Goal: Task Accomplishment & Management: Manage account settings

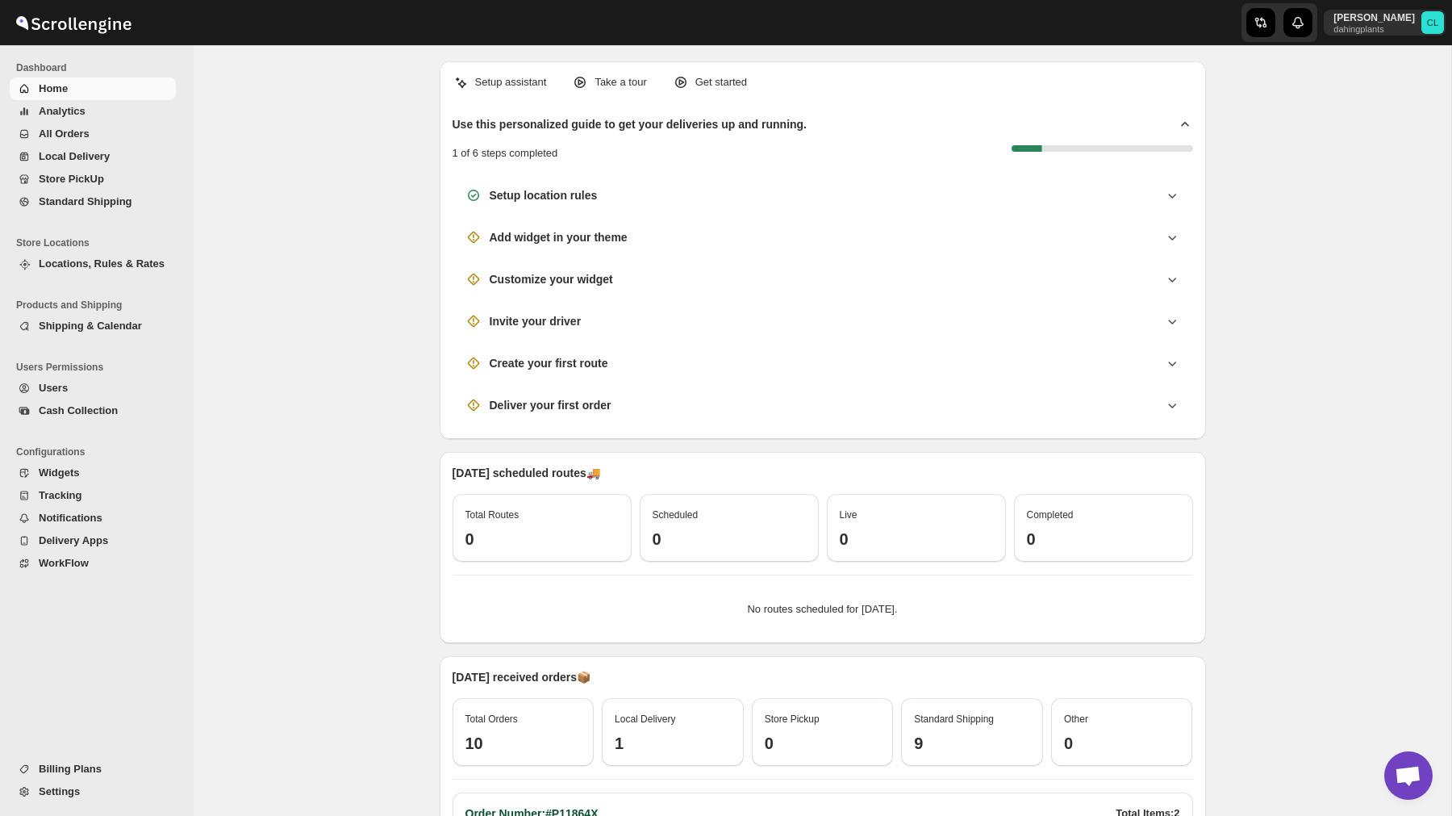
click at [74, 771] on span "Billing Plans" at bounding box center [70, 768] width 63 height 12
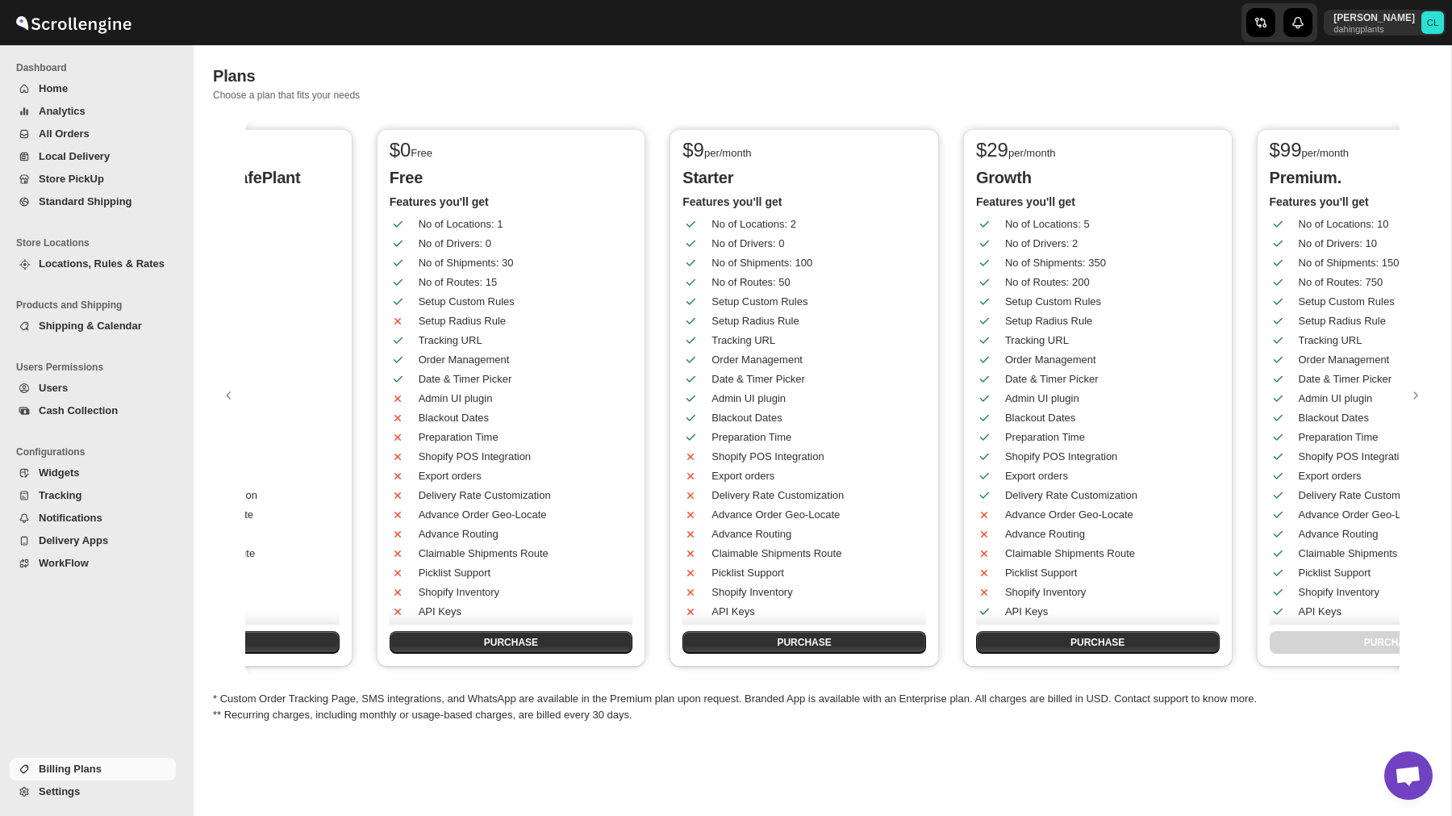
scroll to position [0, 66]
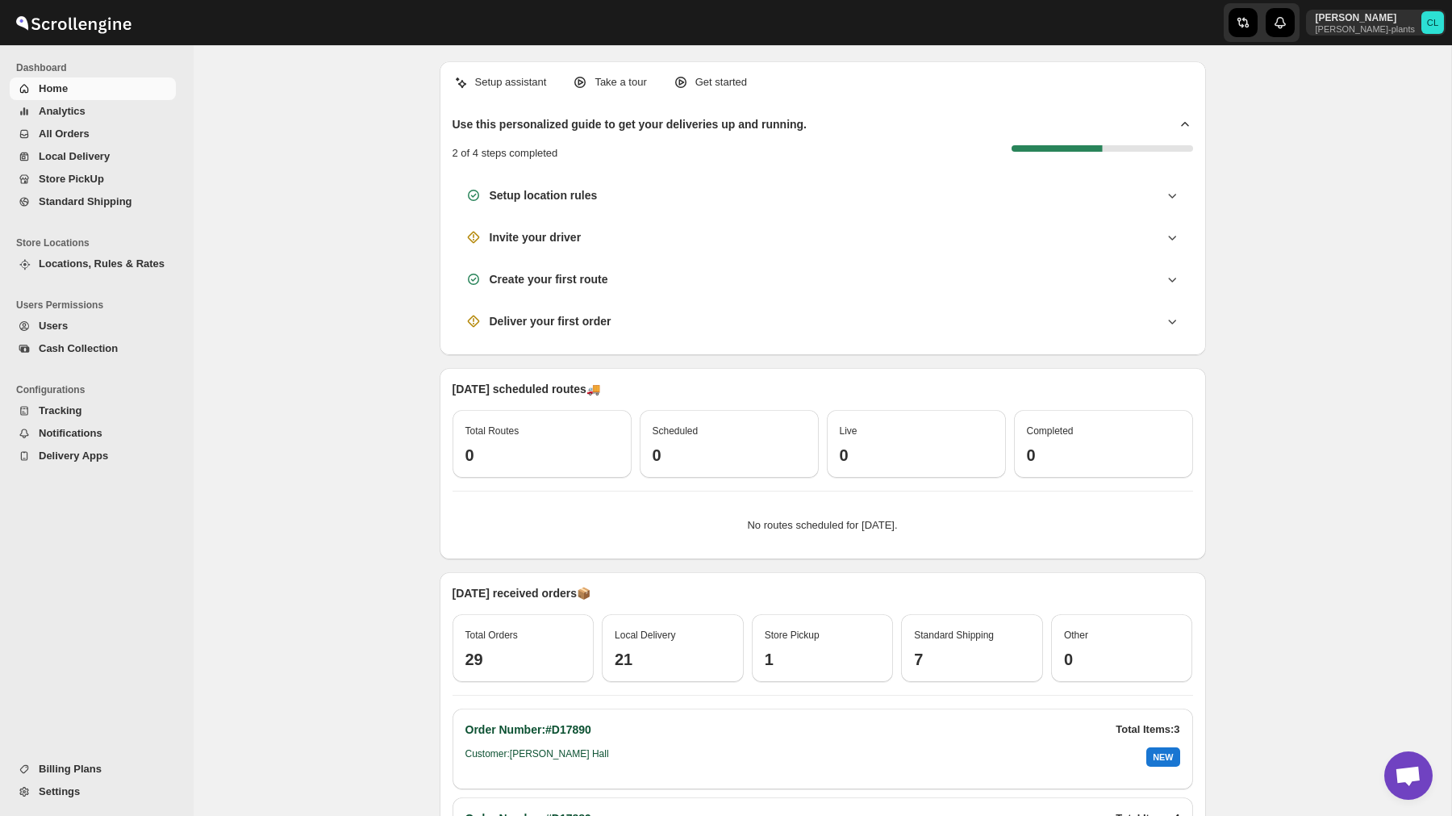
click at [1297, 415] on div "Setup assistant Take a tour Get started Use this personalized guide to get your…" at bounding box center [823, 547] width 1258 height 1005
click at [77, 767] on span "Billing Plans" at bounding box center [70, 768] width 63 height 12
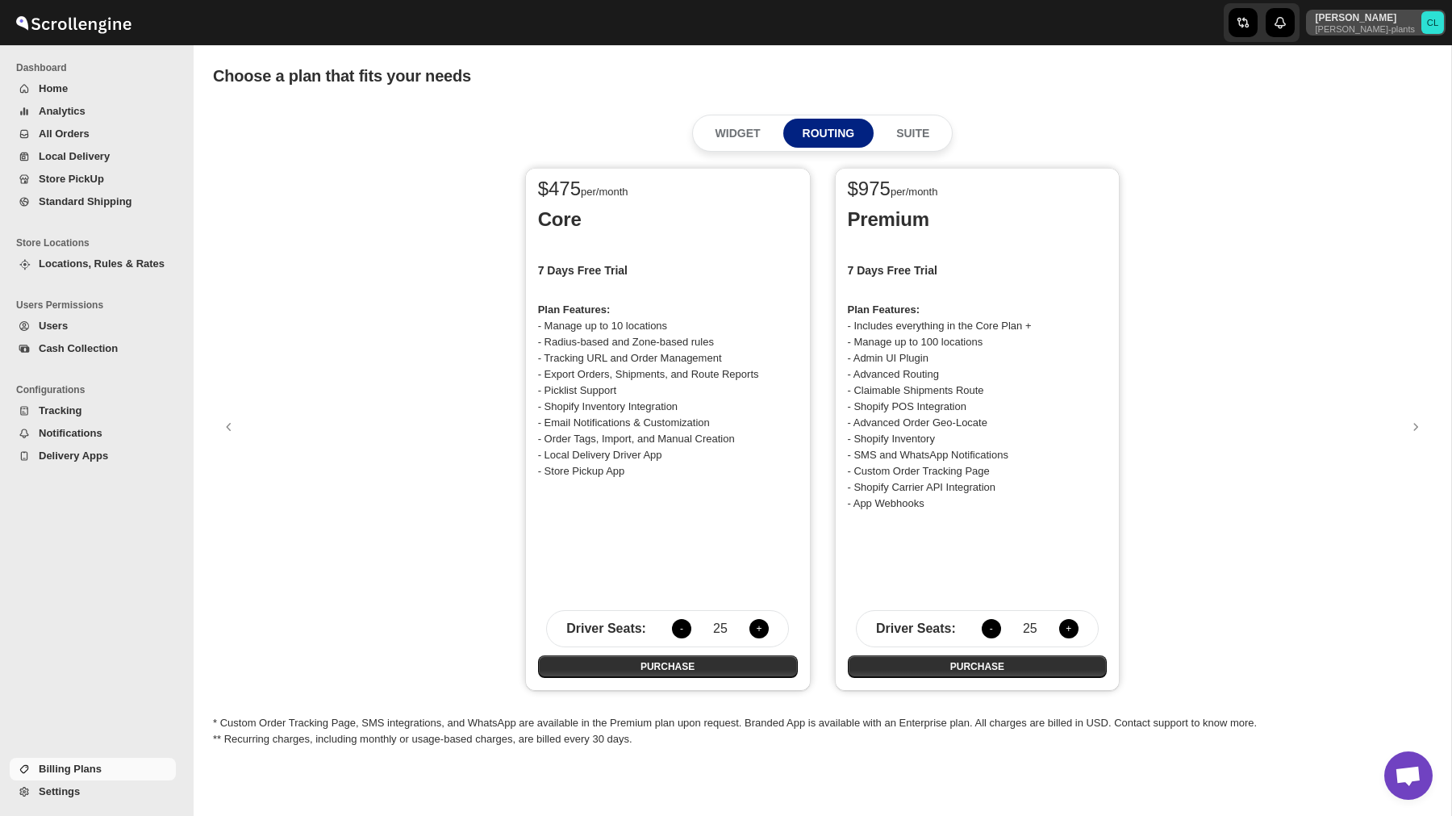
click at [1385, 27] on p "[PERSON_NAME]-plants" at bounding box center [1365, 29] width 99 height 10
click at [1376, 178] on span "Logout" at bounding box center [1388, 177] width 32 height 12
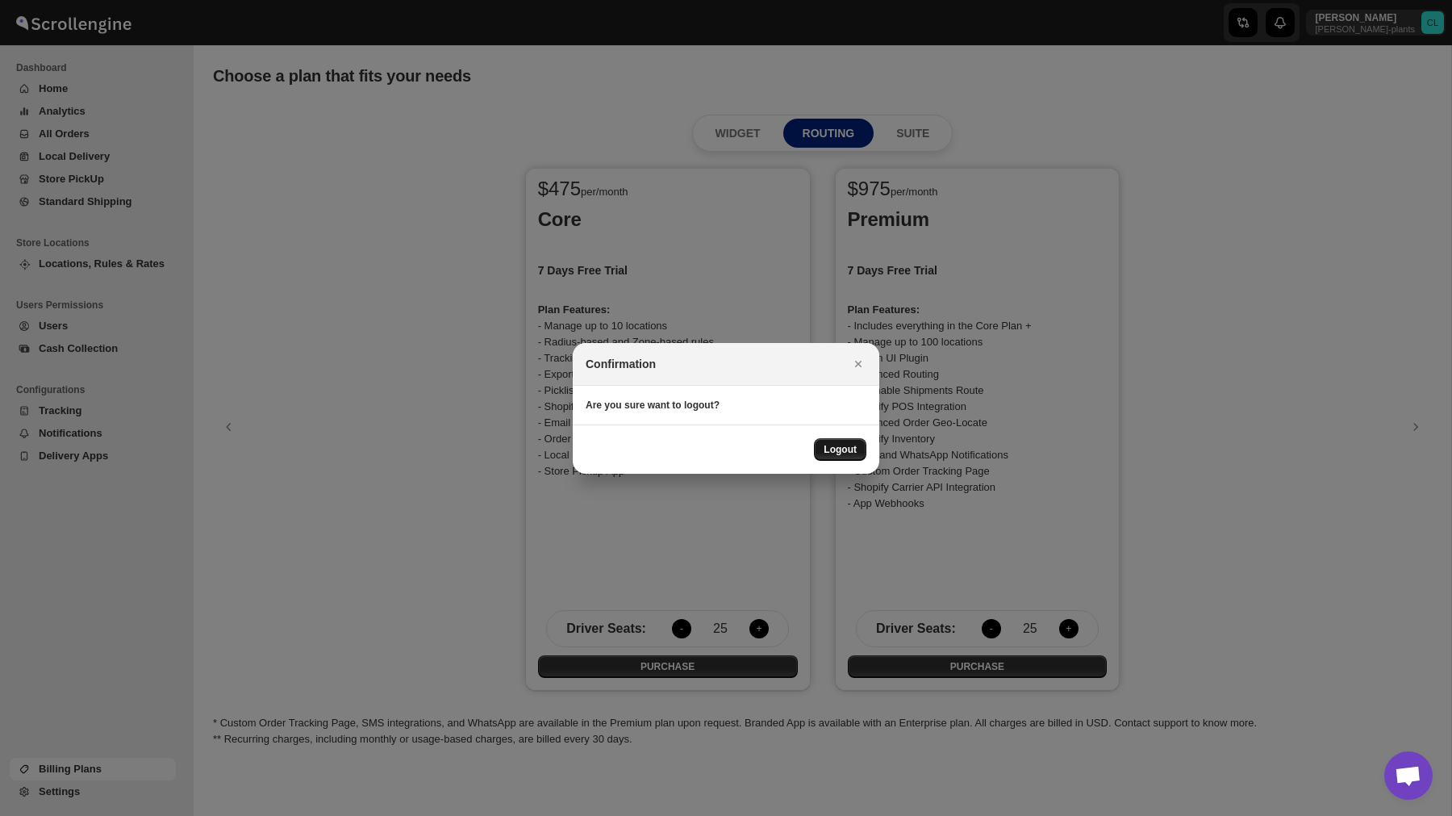
click at [838, 443] on span "Logout" at bounding box center [840, 449] width 33 height 13
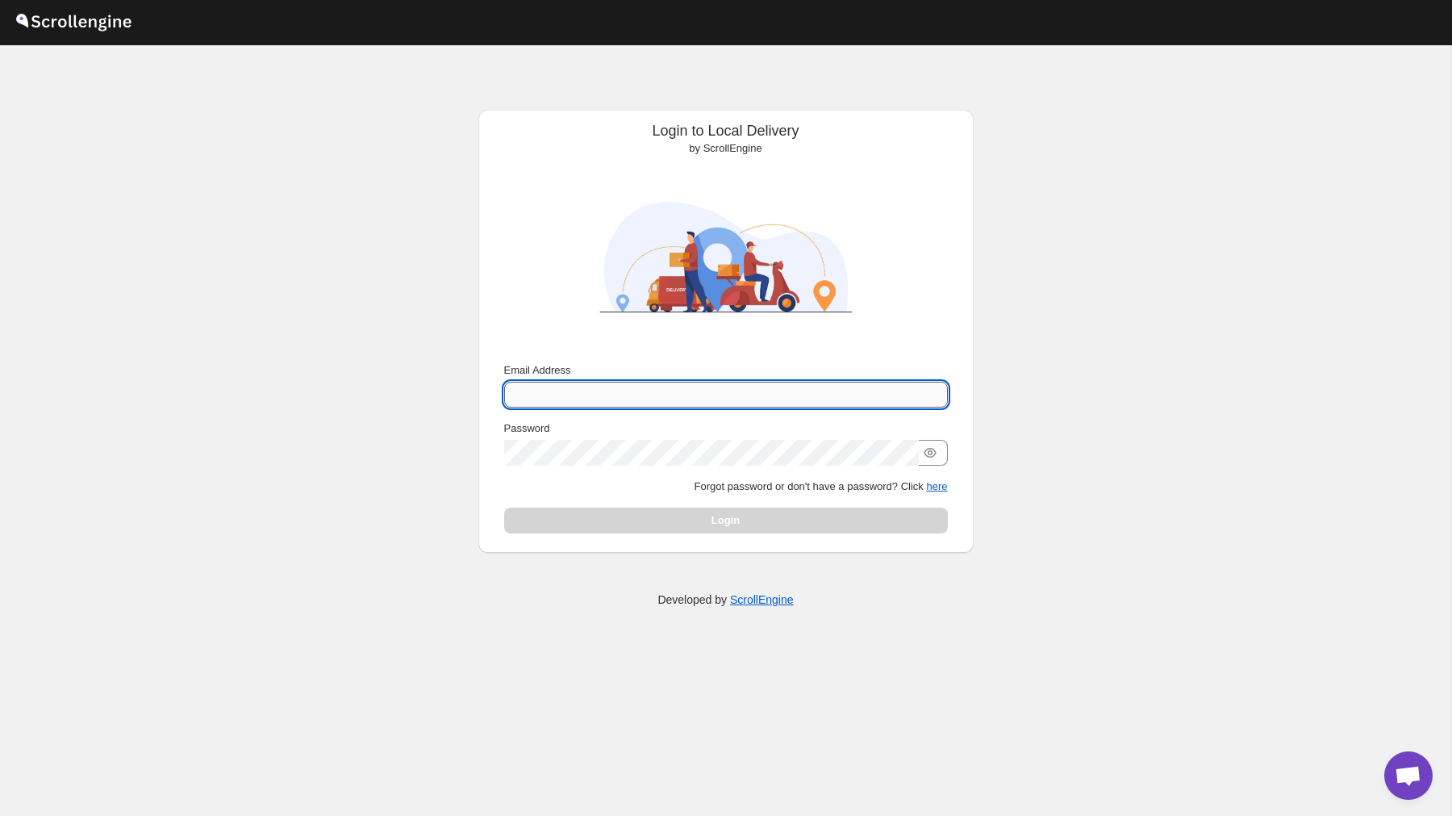
click at [727, 389] on input "Email Address" at bounding box center [726, 395] width 444 height 26
type input "nawneet.sharma@outlook.com"
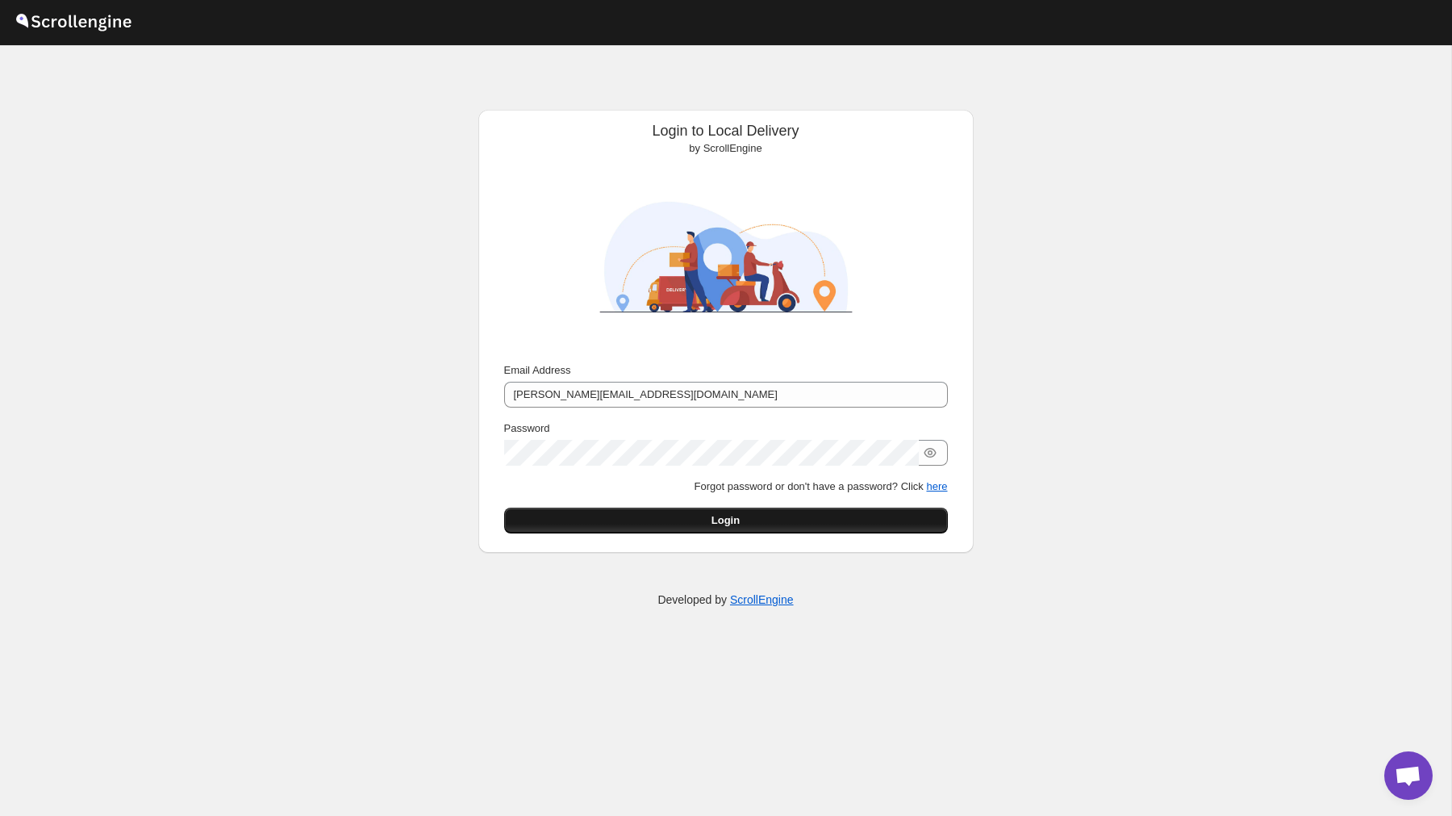
click at [795, 513] on button "Login" at bounding box center [726, 521] width 444 height 26
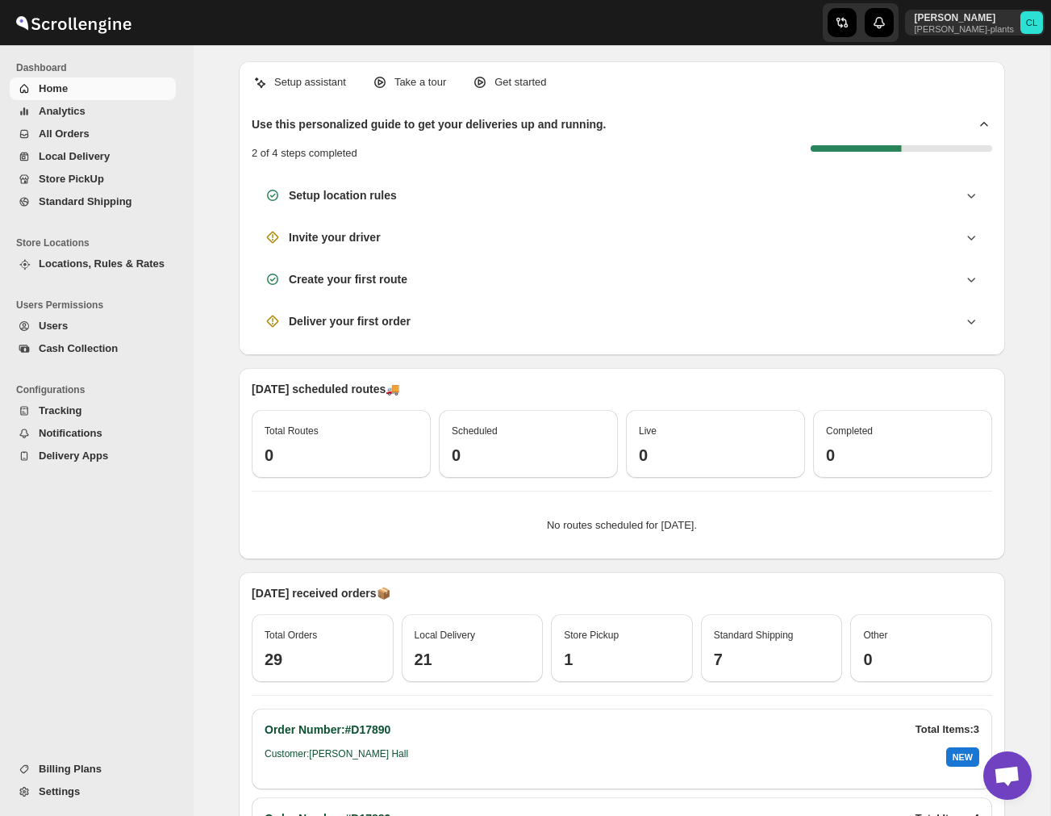
click at [99, 763] on span "Billing Plans" at bounding box center [70, 768] width 63 height 12
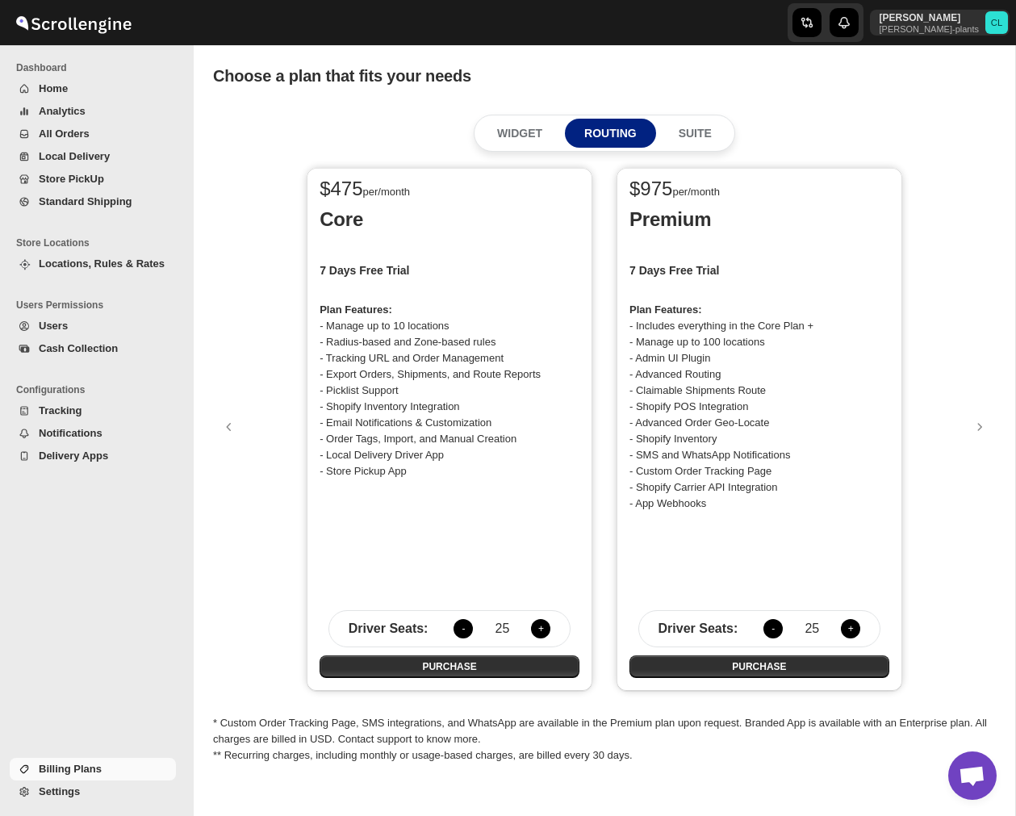
click at [937, 241] on div "$ 475 per/month Core 7 Days Free Trial Plan Features: - Manage up to 10 locatio…" at bounding box center [604, 429] width 783 height 539
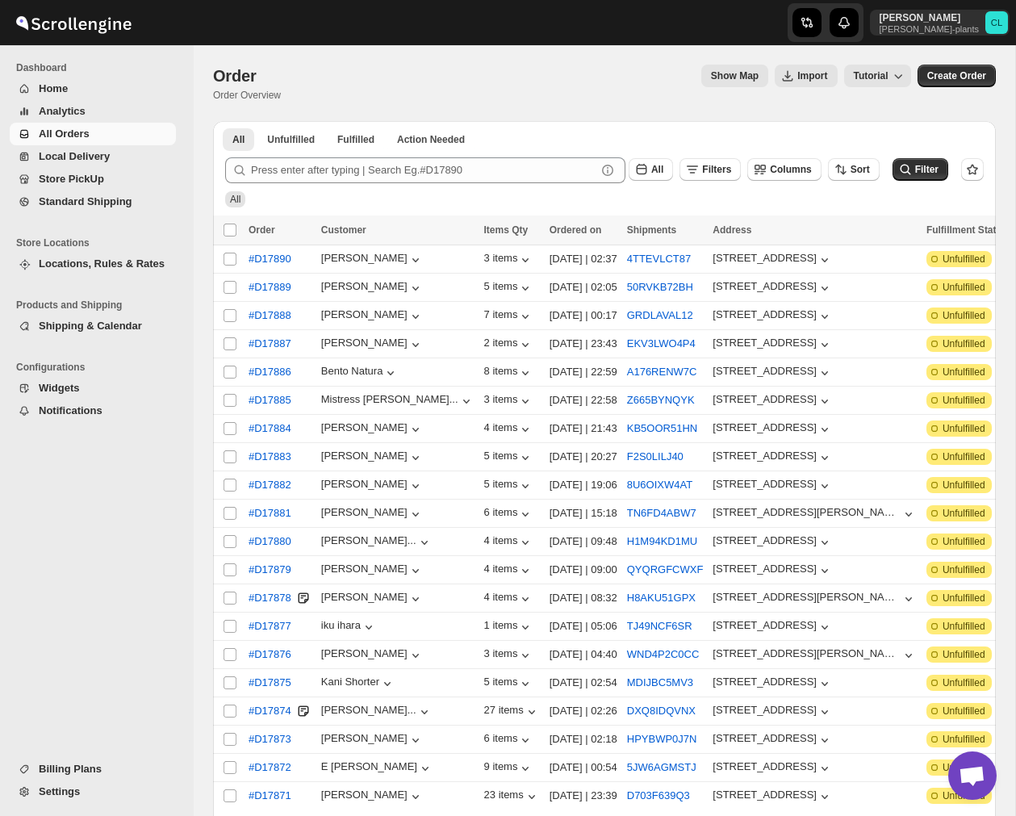
click at [86, 88] on span "Home" at bounding box center [106, 89] width 134 height 16
